Goal: Information Seeking & Learning: Learn about a topic

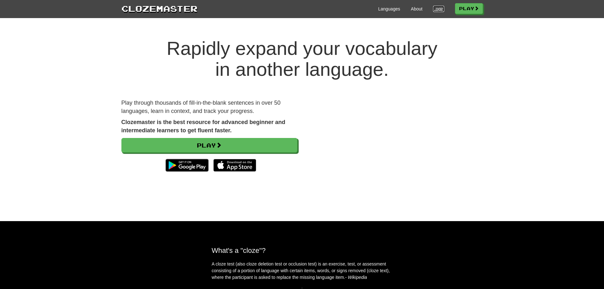
click at [433, 10] on link "Login" at bounding box center [438, 9] width 11 height 6
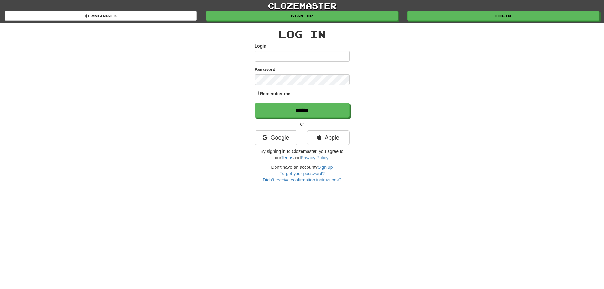
click at [334, 58] on input "Login" at bounding box center [302, 56] width 95 height 11
type input "***"
click at [255, 103] on input "******" at bounding box center [302, 110] width 95 height 15
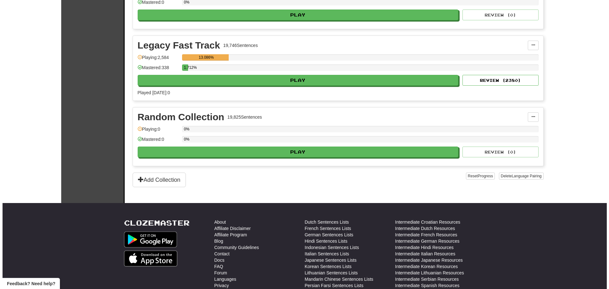
scroll to position [1471, 0]
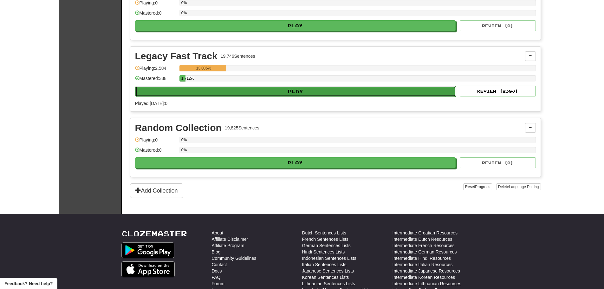
click at [304, 91] on button "Play" at bounding box center [295, 91] width 321 height 11
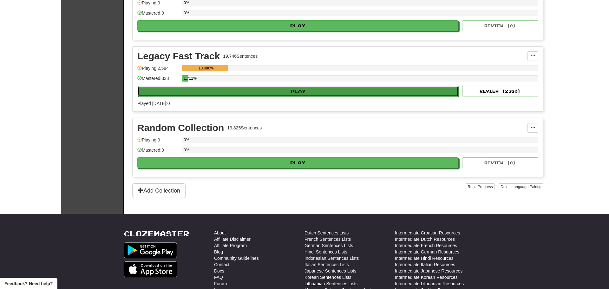
select select "**"
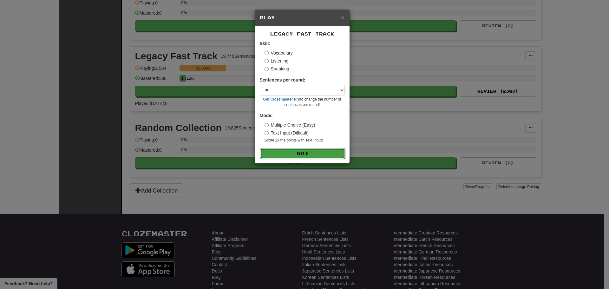
click at [300, 152] on button "Go" at bounding box center [302, 153] width 85 height 11
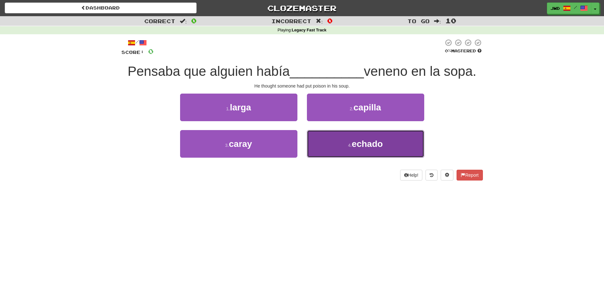
click at [380, 141] on span "echado" at bounding box center [367, 144] width 31 height 10
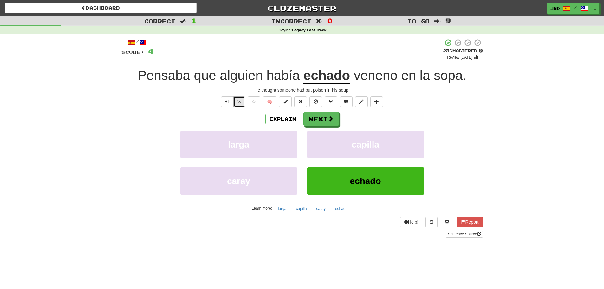
click at [241, 100] on button "½" at bounding box center [239, 101] width 12 height 11
click at [329, 119] on span at bounding box center [331, 119] width 6 height 6
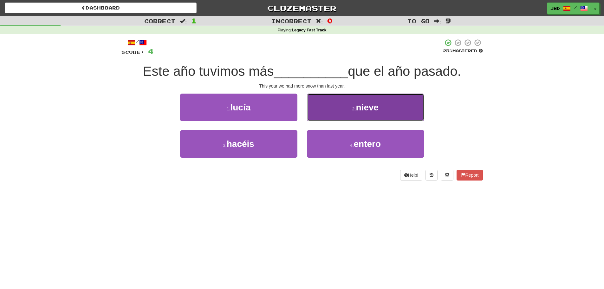
click at [372, 109] on span "nieve" at bounding box center [367, 107] width 23 height 10
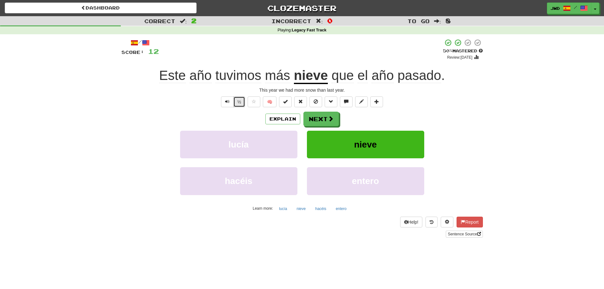
click at [240, 102] on button "½" at bounding box center [239, 101] width 12 height 11
click at [320, 118] on button "Next" at bounding box center [322, 119] width 36 height 15
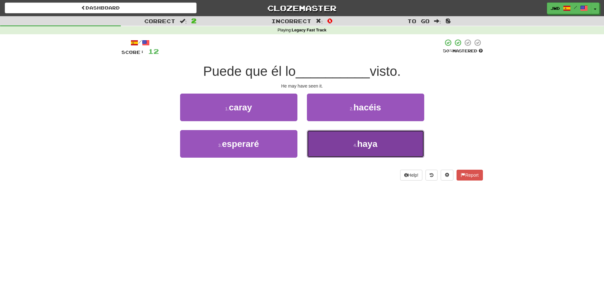
click at [370, 147] on span "haya" at bounding box center [367, 144] width 20 height 10
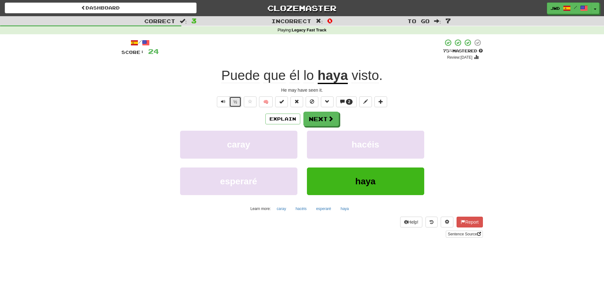
click at [235, 99] on button "½" at bounding box center [235, 101] width 12 height 11
click at [321, 117] on button "Next" at bounding box center [322, 119] width 36 height 15
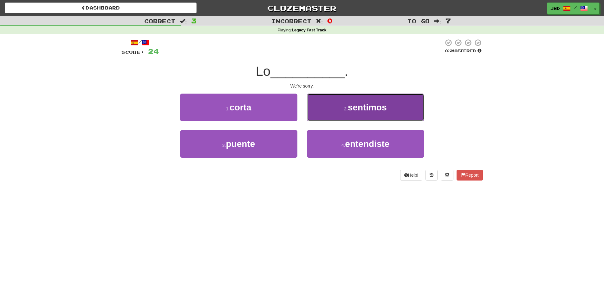
click at [374, 107] on span "sentimos" at bounding box center [367, 107] width 39 height 10
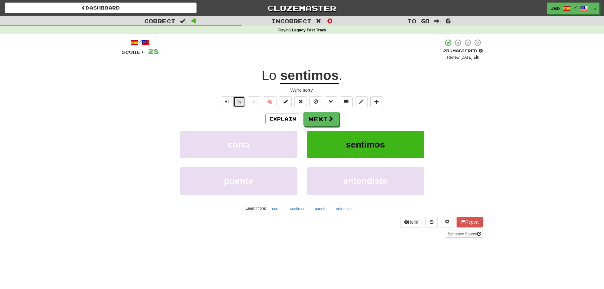
click at [238, 102] on button "½" at bounding box center [239, 101] width 12 height 11
click at [323, 120] on button "Next" at bounding box center [322, 119] width 36 height 15
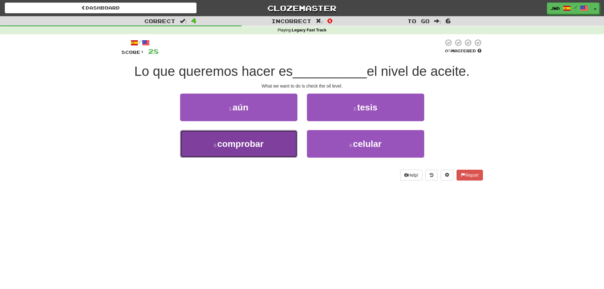
click at [241, 145] on span "comprobar" at bounding box center [240, 144] width 46 height 10
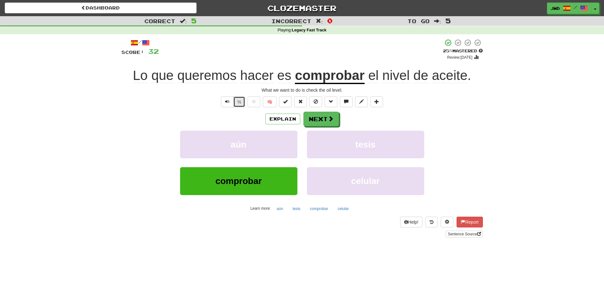
click at [239, 101] on button "½" at bounding box center [239, 101] width 12 height 11
click at [321, 117] on button "Next" at bounding box center [322, 119] width 36 height 15
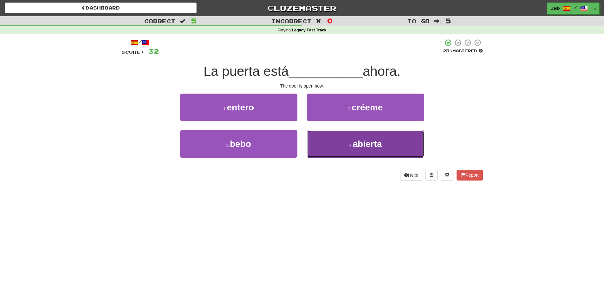
click at [373, 146] on span "abierta" at bounding box center [367, 144] width 29 height 10
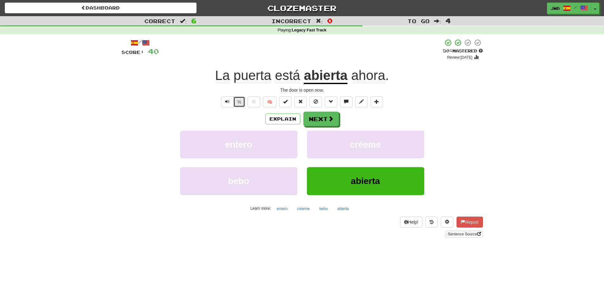
click at [239, 102] on button "½" at bounding box center [239, 101] width 12 height 11
click at [321, 119] on button "Next" at bounding box center [322, 119] width 36 height 15
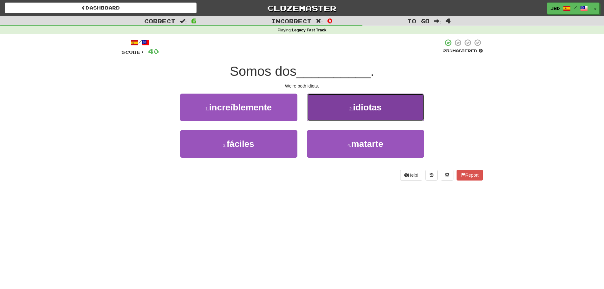
click at [373, 107] on span "idiotas" at bounding box center [367, 107] width 29 height 10
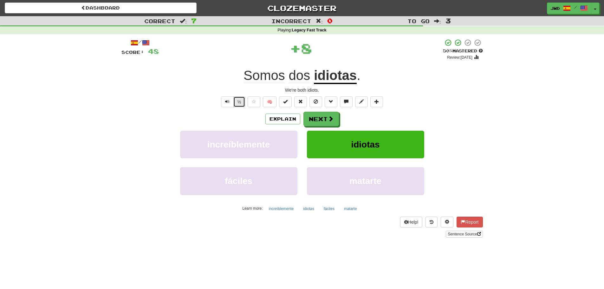
click at [239, 102] on button "½" at bounding box center [239, 101] width 12 height 11
click at [328, 119] on span at bounding box center [331, 119] width 6 height 6
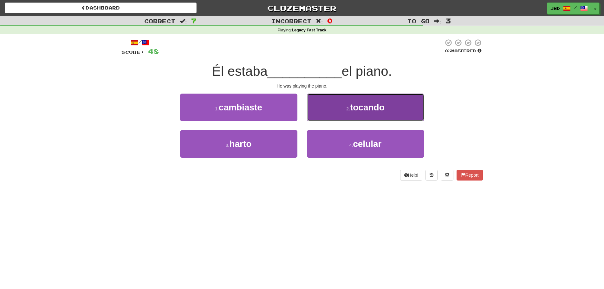
click at [383, 106] on span "tocando" at bounding box center [367, 107] width 35 height 10
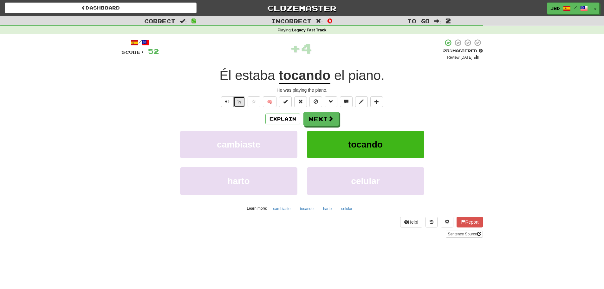
click at [240, 103] on button "½" at bounding box center [239, 101] width 12 height 11
click at [325, 119] on button "Next" at bounding box center [322, 119] width 36 height 15
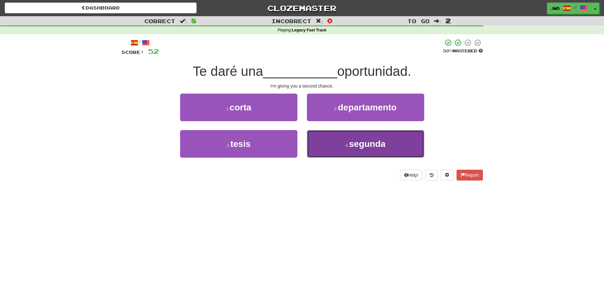
click at [376, 143] on span "segunda" at bounding box center [367, 144] width 36 height 10
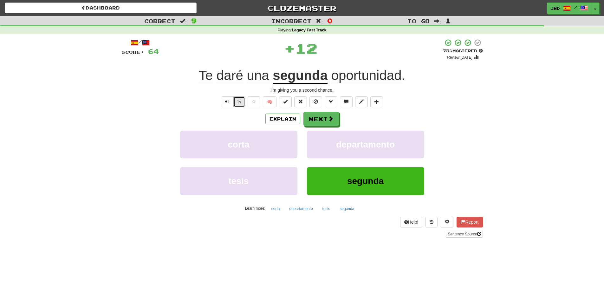
click at [240, 103] on button "½" at bounding box center [239, 101] width 12 height 11
click at [325, 118] on button "Next" at bounding box center [322, 119] width 36 height 15
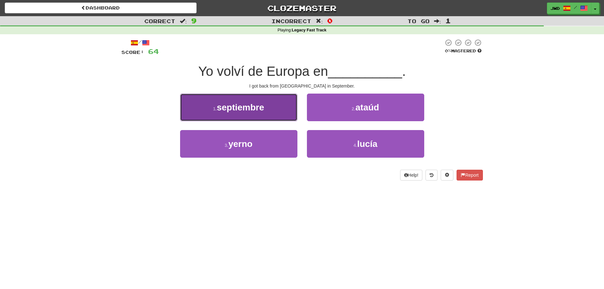
click at [247, 106] on span "septiembre" at bounding box center [240, 107] width 47 height 10
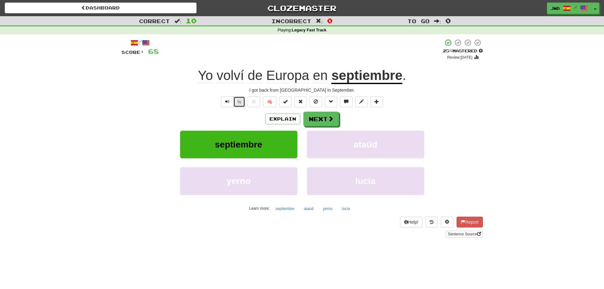
click at [238, 103] on button "½" at bounding box center [239, 101] width 12 height 11
click at [321, 119] on button "Next" at bounding box center [322, 119] width 36 height 15
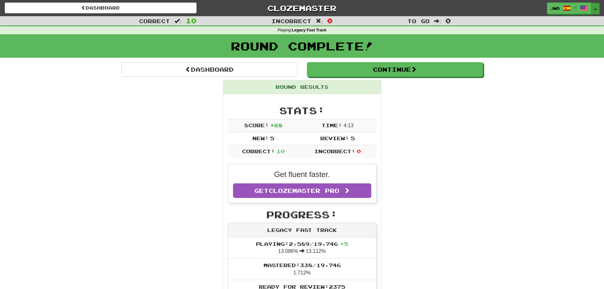
click at [595, 7] on button "Toggle Dropdown" at bounding box center [595, 8] width 8 height 11
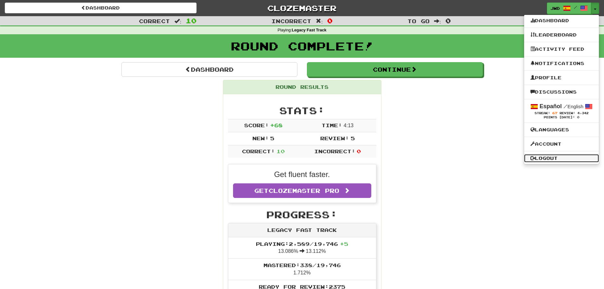
click at [548, 157] on link "Logout" at bounding box center [561, 158] width 75 height 8
